Goal: Transaction & Acquisition: Purchase product/service

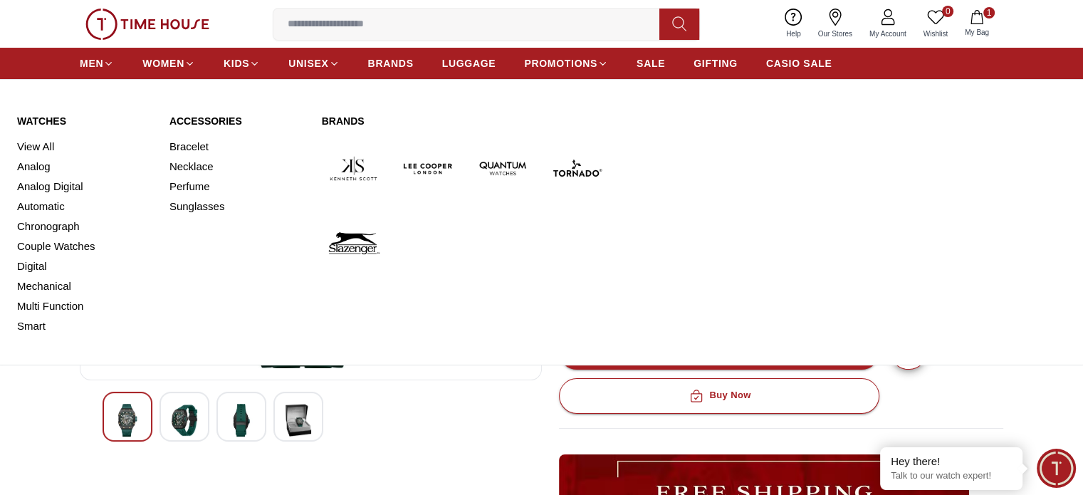
scroll to position [142, 0]
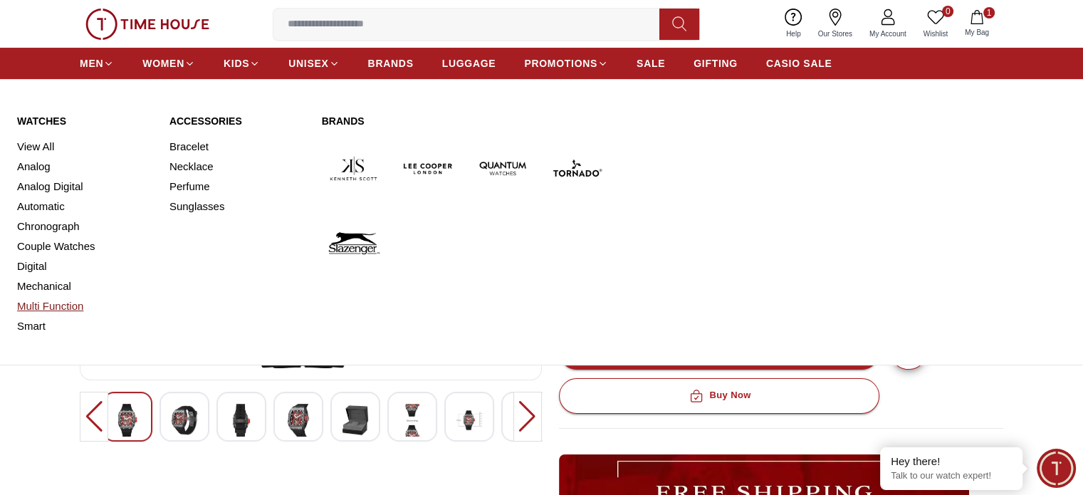
click at [54, 303] on link "Multi Function" at bounding box center [84, 306] width 135 height 20
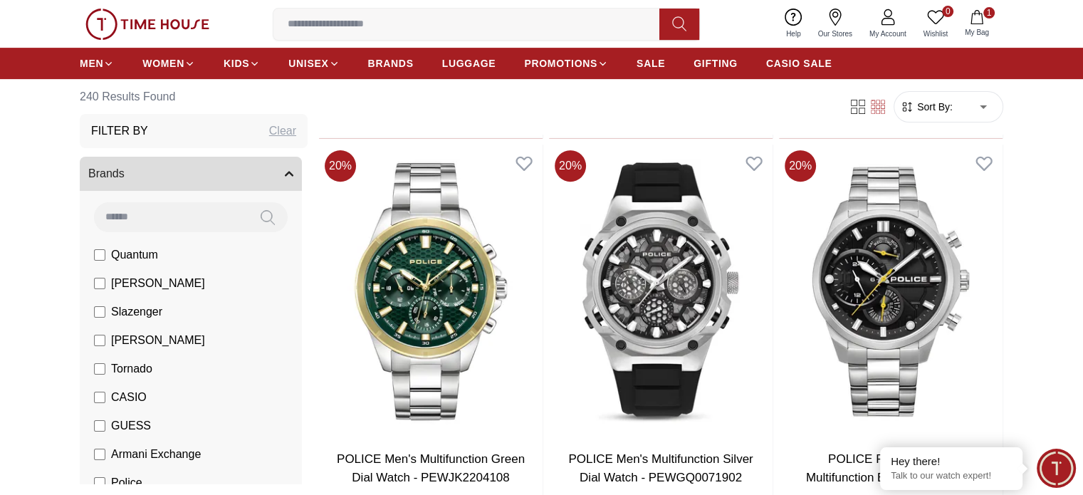
scroll to position [926, 0]
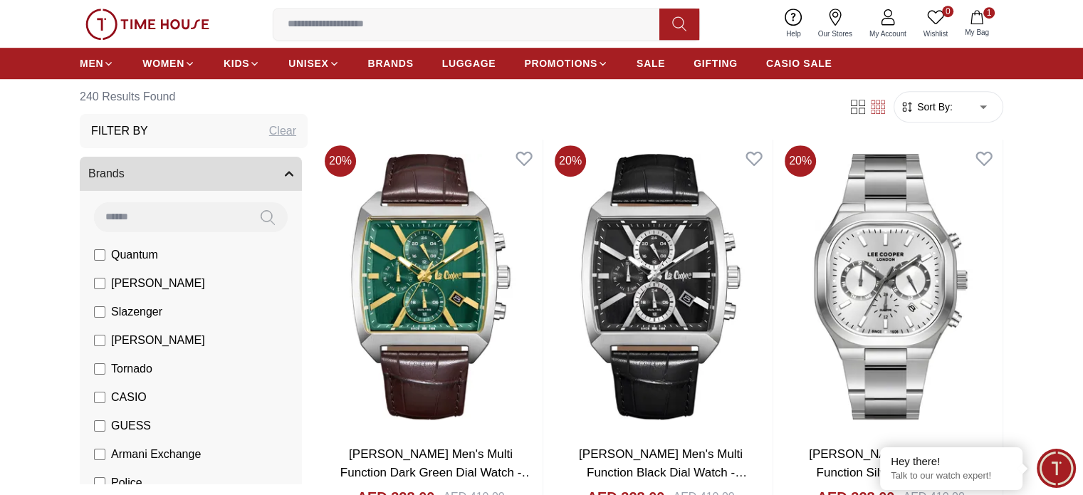
click at [296, 31] on input at bounding box center [471, 24] width 397 height 28
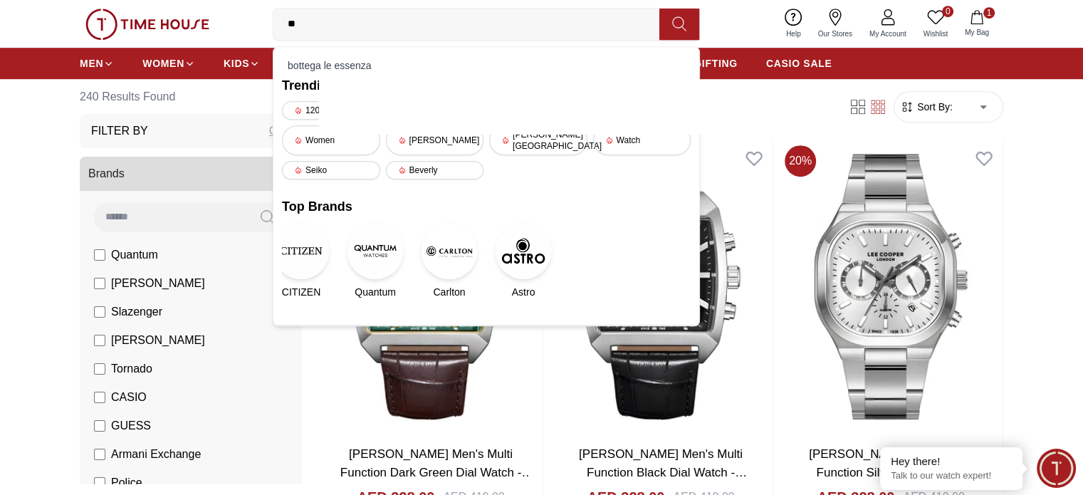
type input "*"
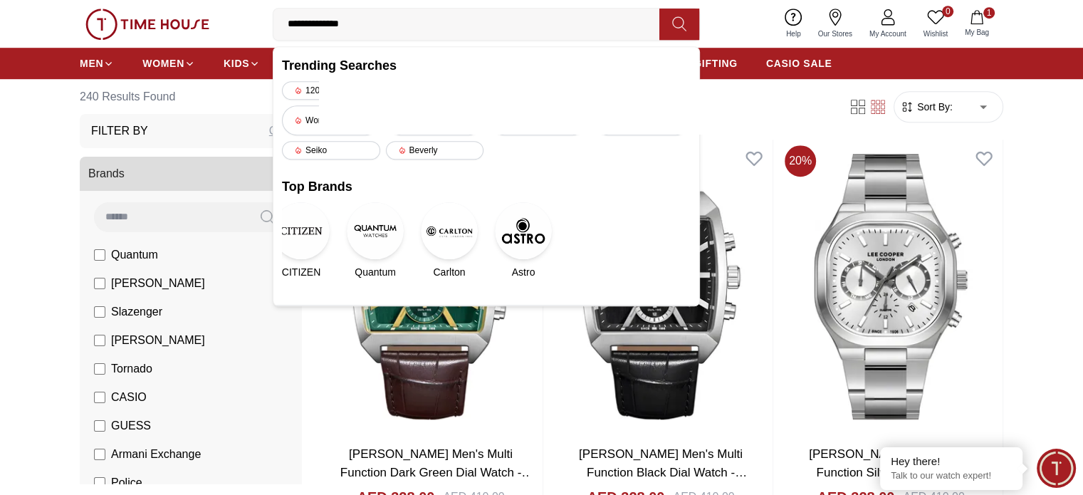
type input "**********"
